Goal: Task Accomplishment & Management: Use online tool/utility

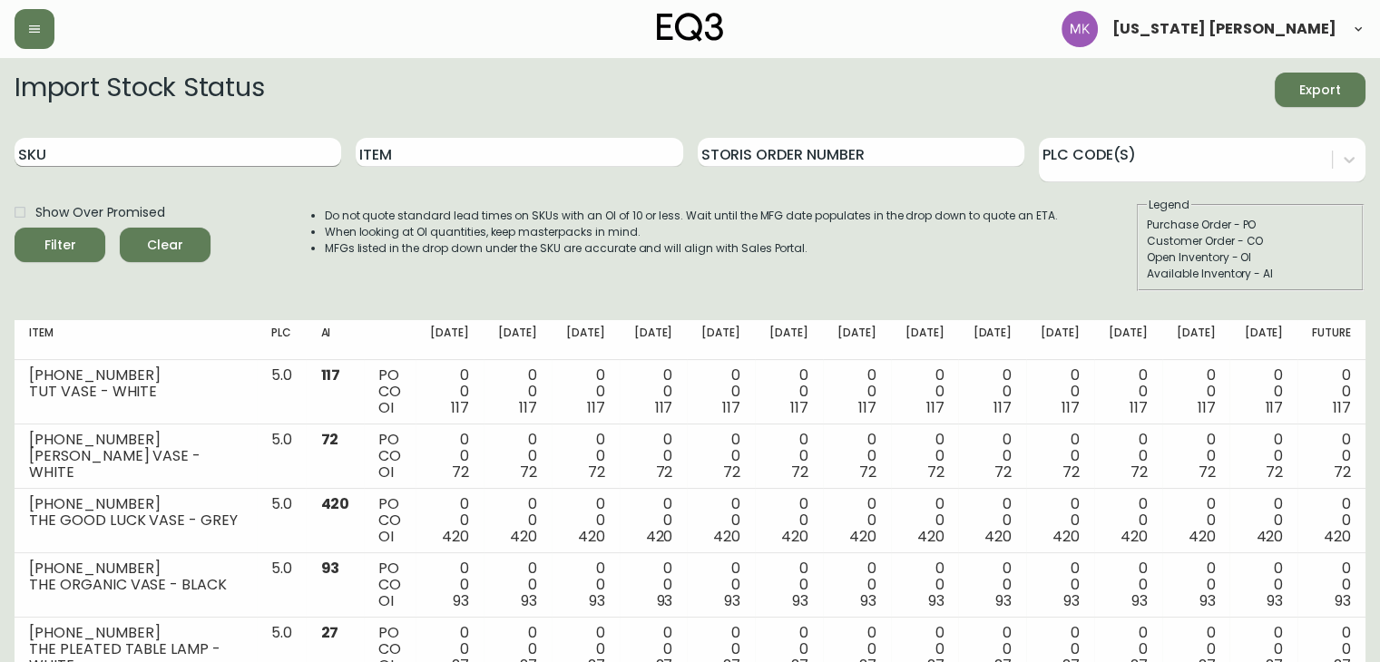
click at [191, 153] on input "SKU" at bounding box center [178, 152] width 327 height 29
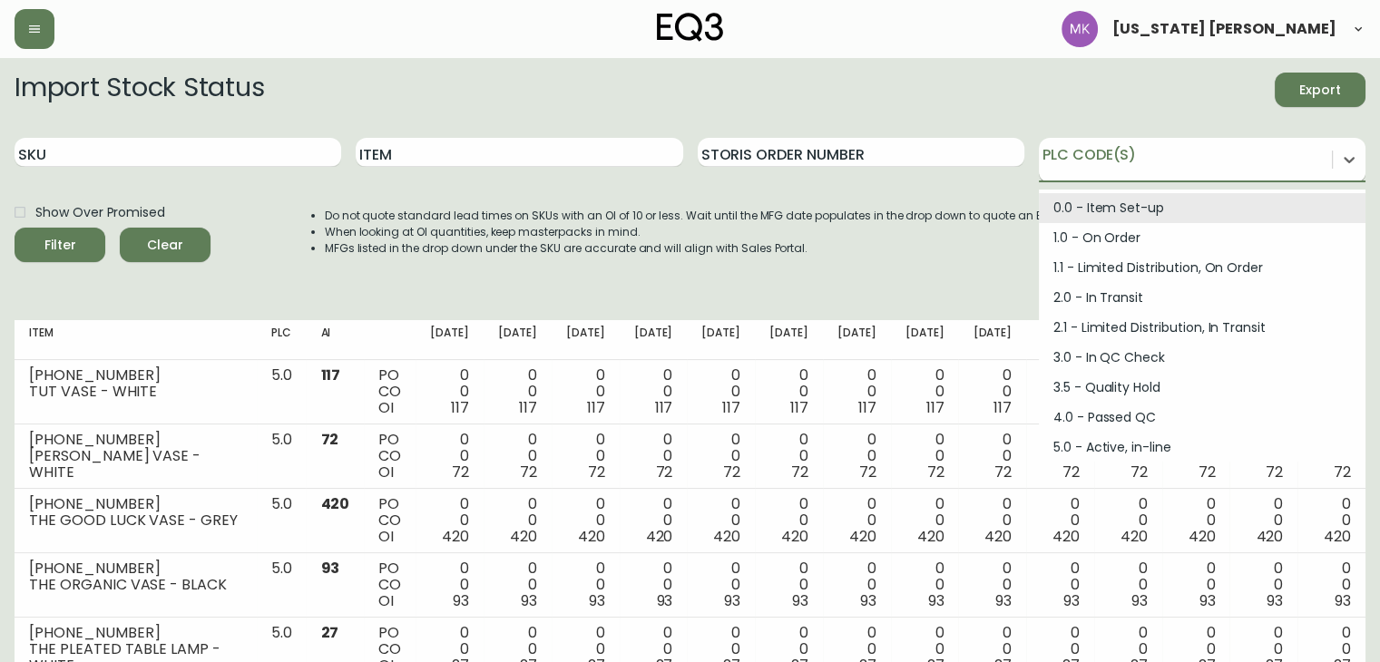
click at [1125, 164] on div at bounding box center [1185, 156] width 293 height 27
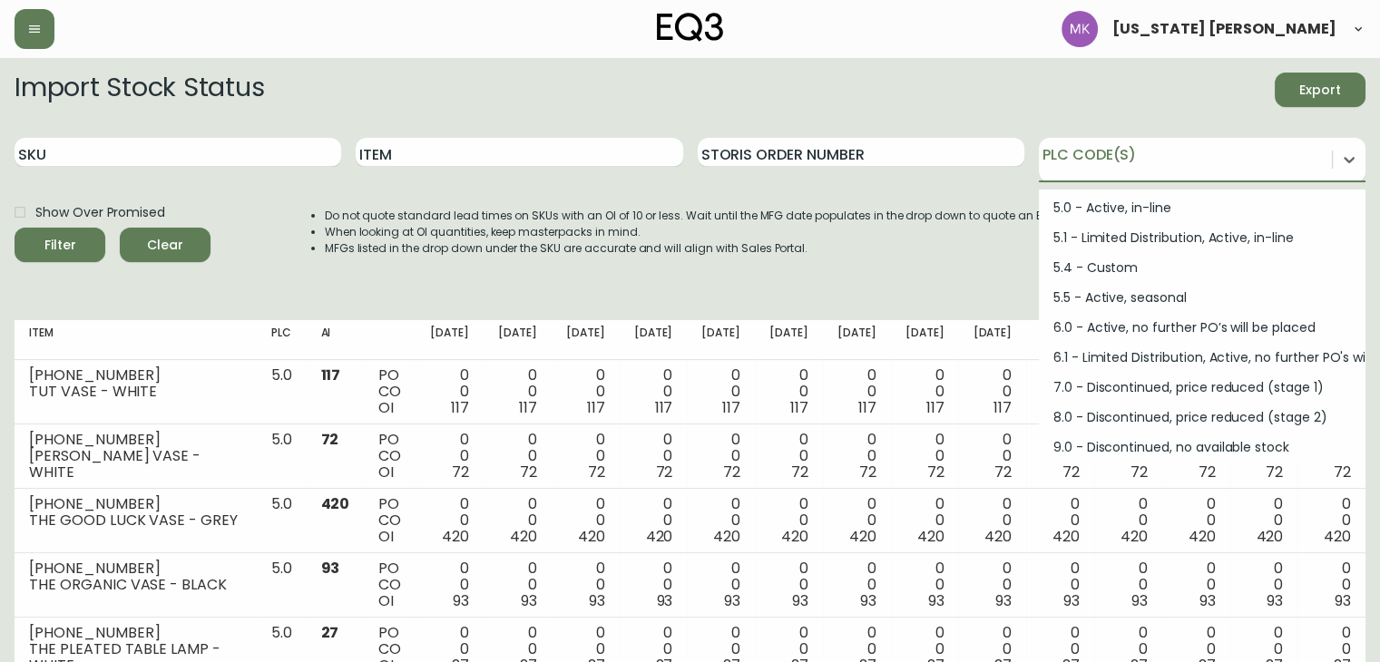
scroll to position [241, 0]
